Goal: Information Seeking & Learning: Learn about a topic

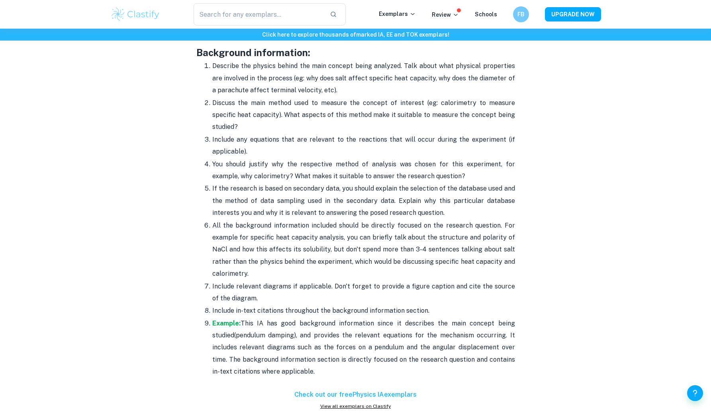
scroll to position [852, 0]
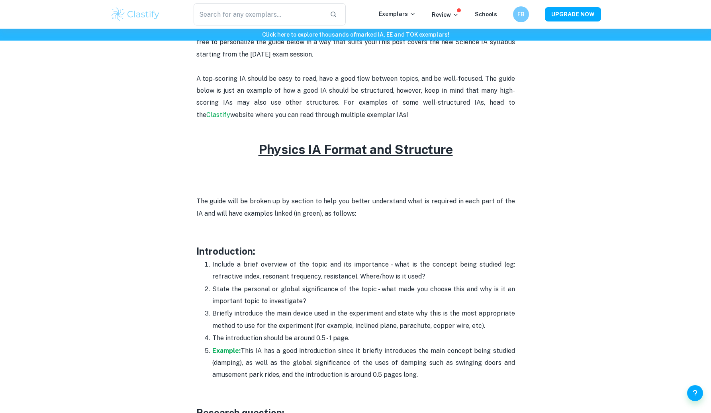
scroll to position [343, 0]
